Goal: Information Seeking & Learning: Learn about a topic

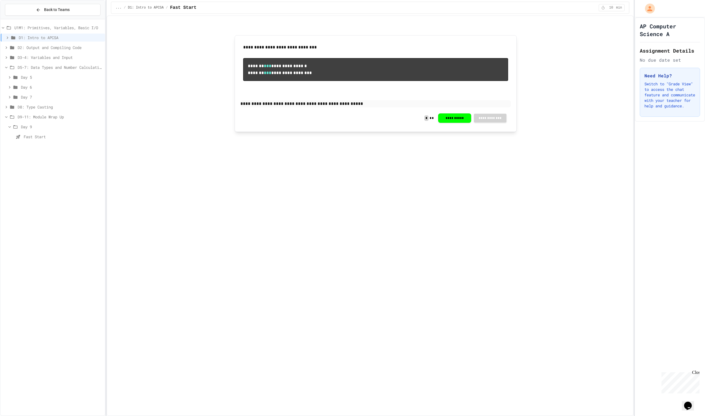
click at [56, 140] on div "Fast Start" at bounding box center [53, 137] width 104 height 8
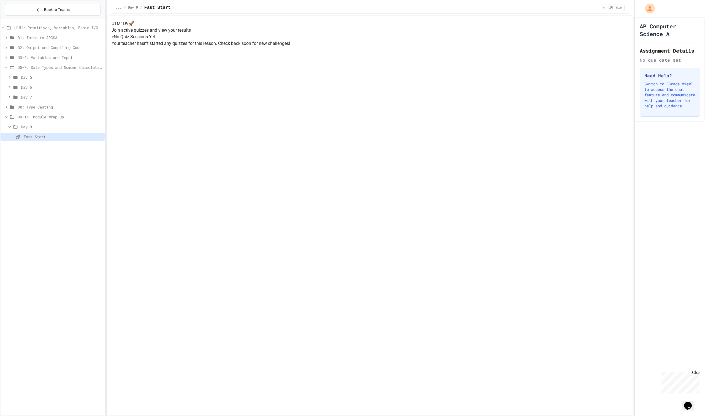
click at [8, 97] on icon at bounding box center [9, 97] width 5 height 5
click at [27, 134] on span "Practice (15 mins)" at bounding box center [63, 137] width 78 height 6
click at [31, 147] on span "Problem 1" at bounding box center [65, 147] width 76 height 6
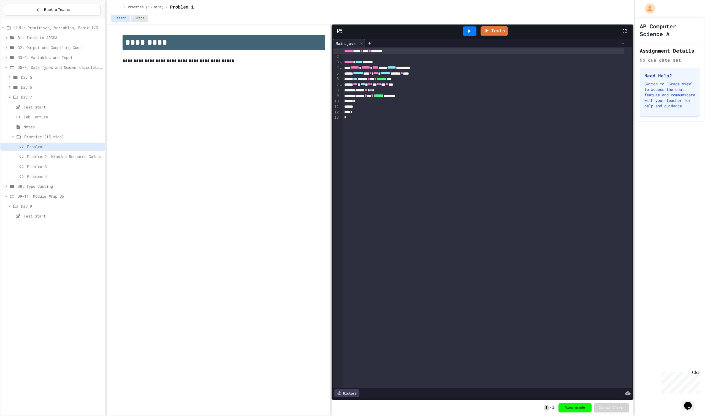
click at [141, 19] on button "Grade" at bounding box center [139, 18] width 17 height 7
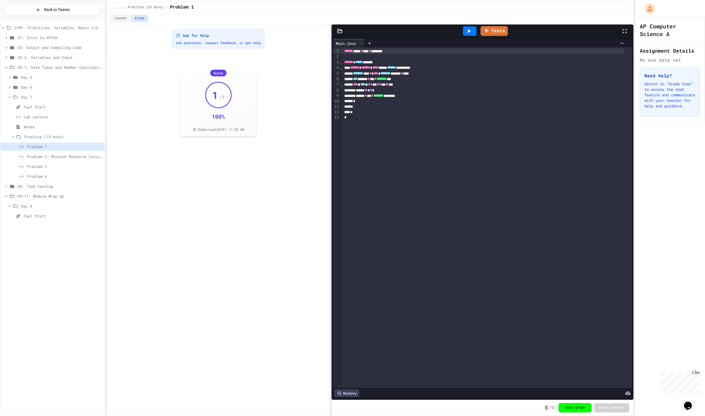
click at [77, 157] on span "Problem 2: Mission Resource Calculator" at bounding box center [65, 157] width 76 height 6
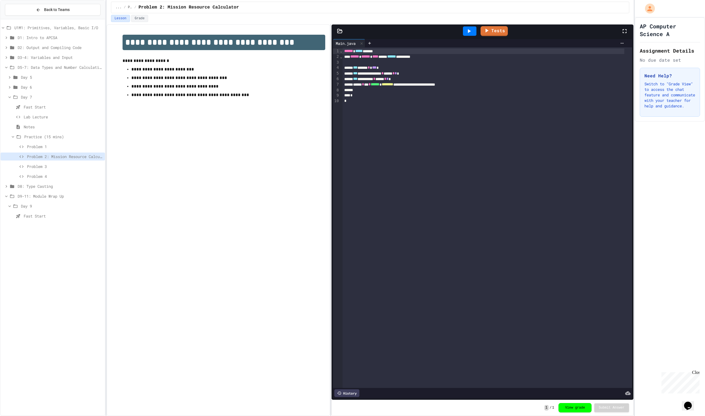
click at [147, 16] on div "Lesson Grade" at bounding box center [370, 18] width 518 height 7
click at [143, 19] on button "Grade" at bounding box center [139, 18] width 17 height 7
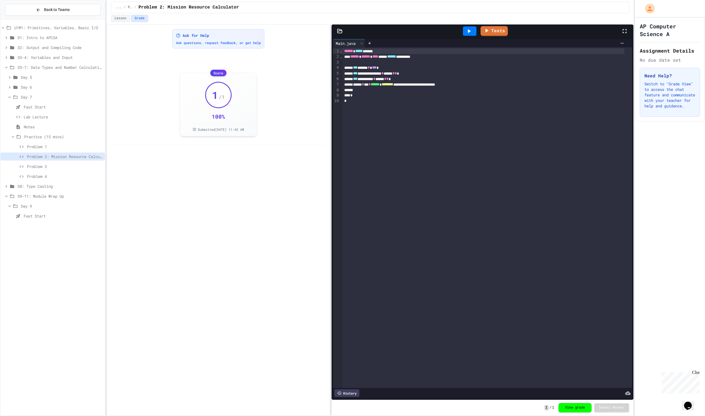
click at [63, 167] on span "Problem 3" at bounding box center [65, 167] width 76 height 6
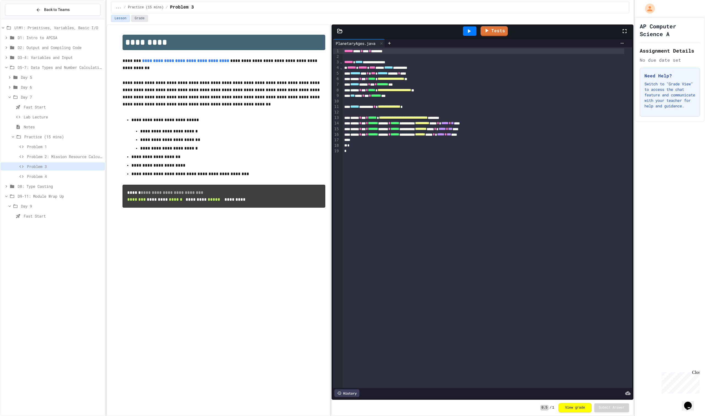
click at [141, 22] on button "Grade" at bounding box center [139, 18] width 17 height 7
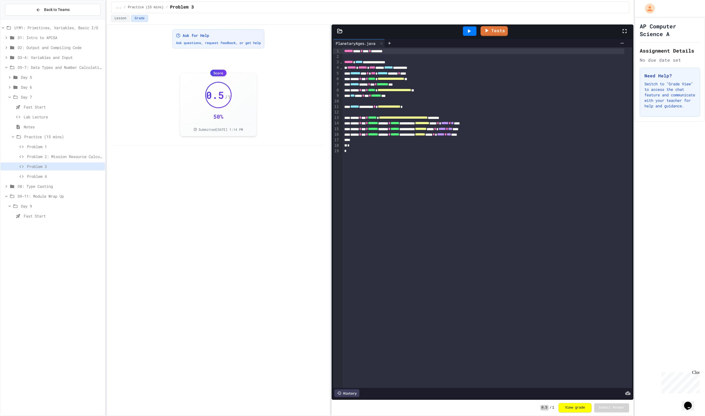
click at [41, 175] on span "Problem 4" at bounding box center [65, 177] width 76 height 6
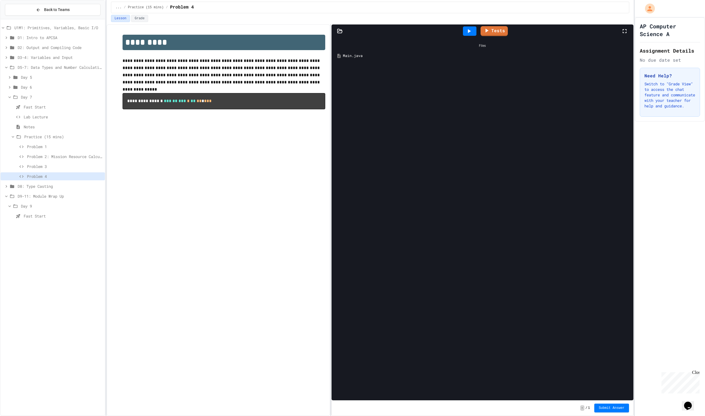
click at [9, 184] on icon at bounding box center [6, 186] width 5 height 5
click at [26, 316] on span "Problem 6" at bounding box center [63, 315] width 79 height 6
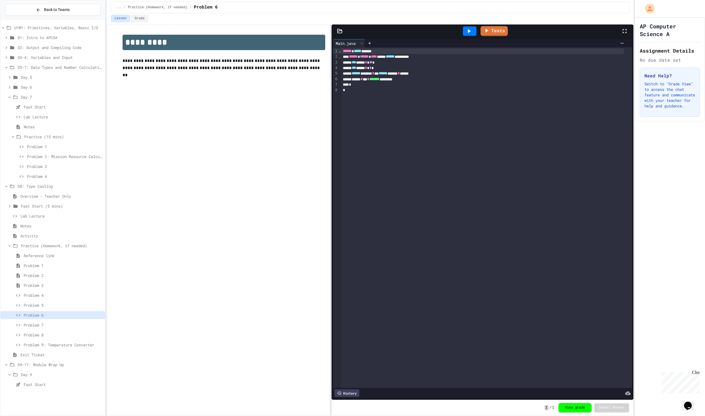
click at [23, 135] on div "Practice (15 mins)" at bounding box center [53, 137] width 104 height 8
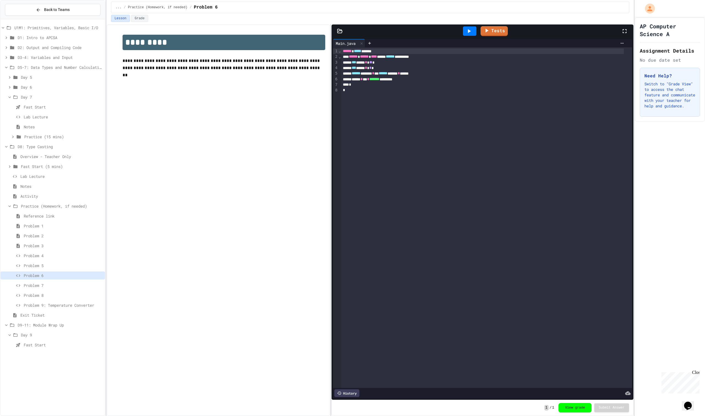
click at [12, 206] on icon at bounding box center [15, 206] width 7 height 5
click at [10, 145] on icon at bounding box center [12, 146] width 7 height 5
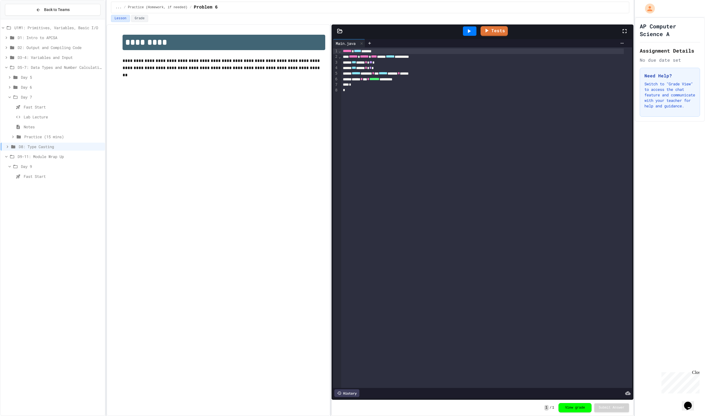
click at [15, 95] on icon at bounding box center [15, 97] width 7 height 5
click at [7, 67] on icon at bounding box center [6, 68] width 2 height 2
click at [8, 77] on icon at bounding box center [7, 77] width 5 height 5
click at [15, 139] on icon at bounding box center [16, 136] width 7 height 5
click at [34, 217] on span "Problem 7" at bounding box center [63, 216] width 79 height 6
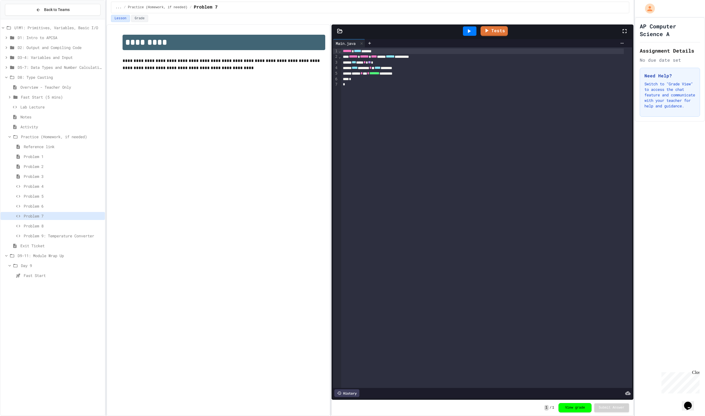
click at [39, 231] on div "Problem 8" at bounding box center [53, 227] width 104 height 10
click at [40, 235] on span "Problem 9: Temperature Converter" at bounding box center [63, 236] width 79 height 6
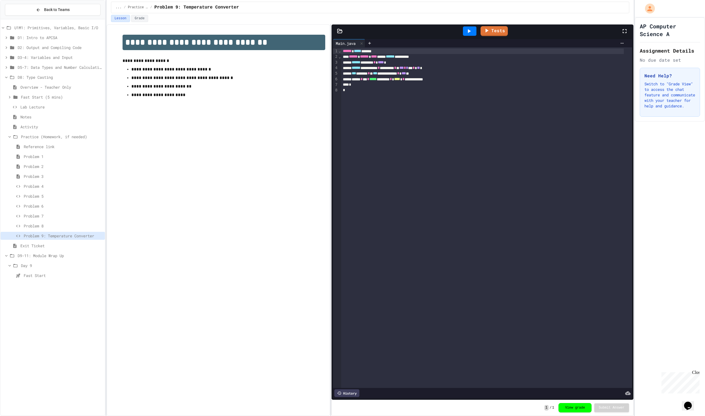
click at [55, 226] on span "Problem 8" at bounding box center [63, 226] width 79 height 6
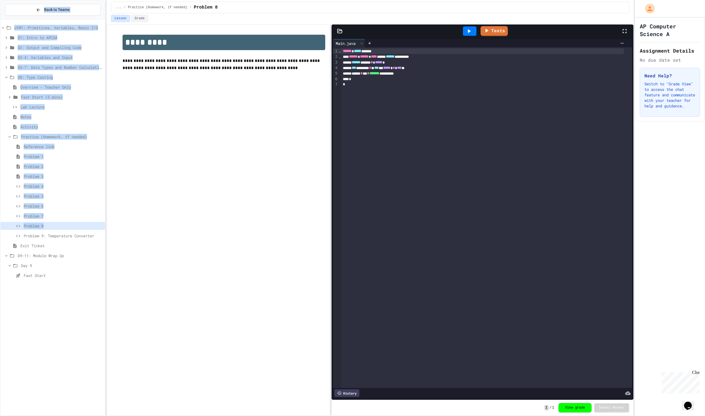
drag, startPoint x: 54, startPoint y: 227, endPoint x: 0, endPoint y: 2, distance: 231.3
click at [0, 2] on div "Back to Teams U1M1: Primitives, Variables, Basic I/O D1: Intro to APCSA D2: Out…" at bounding box center [52, 208] width 105 height 416
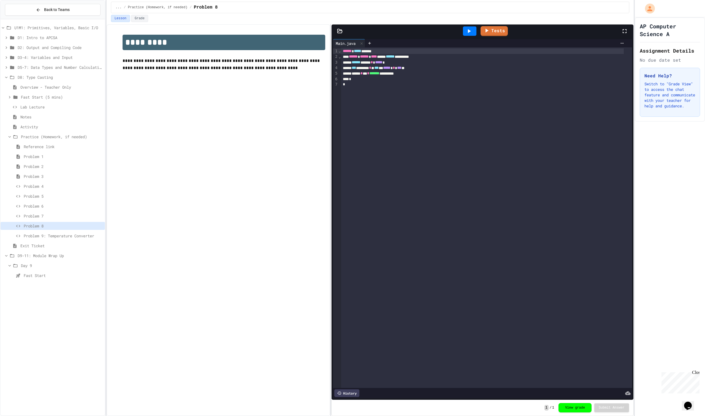
click at [186, 172] on div "**********" at bounding box center [219, 220] width 224 height 392
click at [50, 231] on div "Problem 8" at bounding box center [53, 227] width 104 height 10
click at [50, 234] on span "Problem 9: Temperature Converter" at bounding box center [63, 236] width 79 height 6
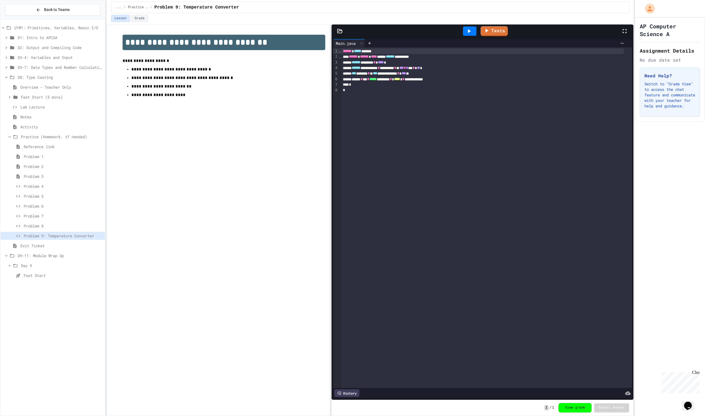
click at [45, 244] on span "Exit Ticket" at bounding box center [61, 246] width 82 height 6
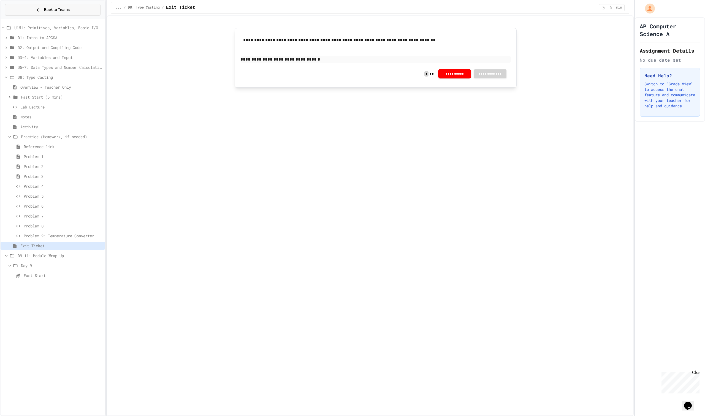
click at [40, 8] on icon at bounding box center [38, 9] width 5 height 5
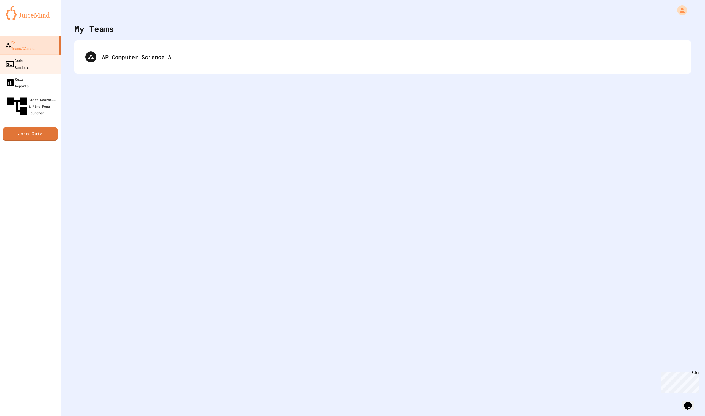
click at [44, 57] on link "Code Sandbox" at bounding box center [30, 63] width 63 height 19
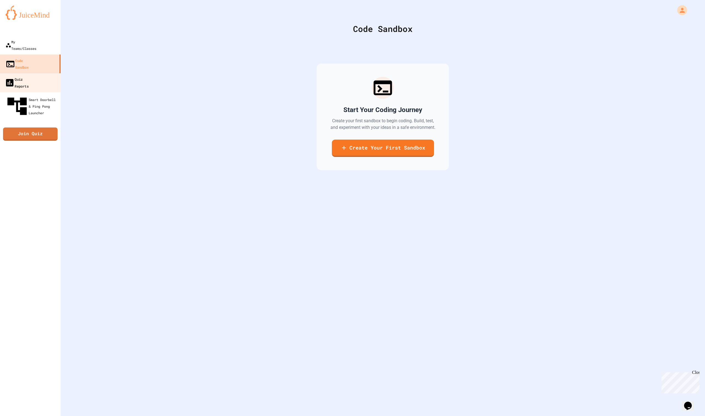
click at [40, 73] on link "Quiz Reports" at bounding box center [30, 82] width 63 height 19
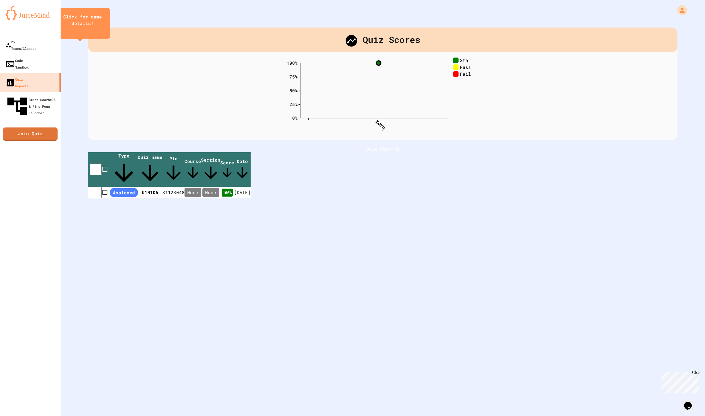
click at [83, 31] on button "close" at bounding box center [83, 31] width 0 height 0
click at [453, 68] on rect at bounding box center [456, 67] width 6 height 6
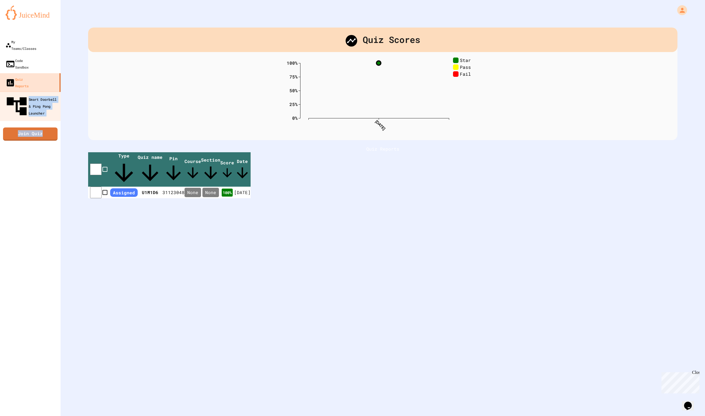
drag, startPoint x: 170, startPoint y: 94, endPoint x: 48, endPoint y: 83, distance: 122.2
click at [48, 83] on div "My Teams/Classes Code Sandbox Quiz Reports Smart Doorbell & Ping Pong Launcher …" at bounding box center [352, 208] width 705 height 416
click at [55, 94] on div "Smart Doorbell & Ping Pong Launcher" at bounding box center [32, 106] width 55 height 24
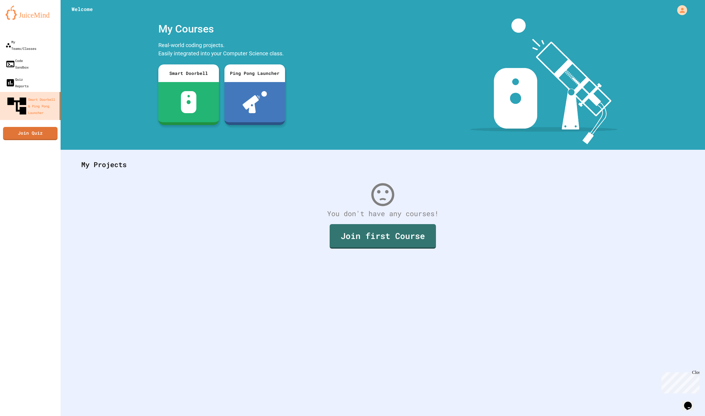
click at [116, 171] on div "My Projects" at bounding box center [383, 164] width 614 height 21
click at [29, 76] on div "Quiz Reports" at bounding box center [17, 82] width 24 height 13
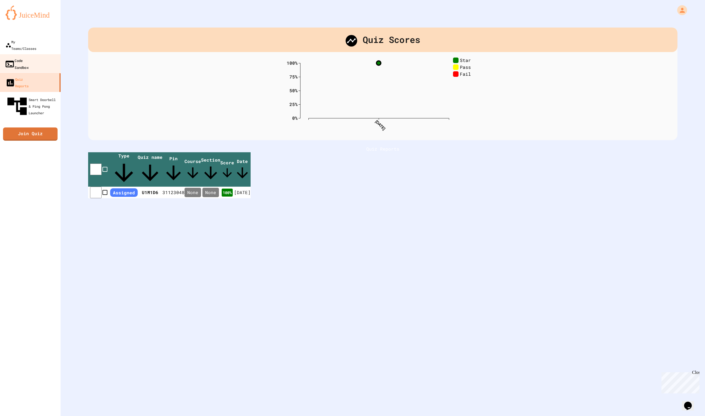
click at [29, 57] on div "Code Sandbox" at bounding box center [17, 63] width 24 height 13
